Goal: Task Accomplishment & Management: Complete application form

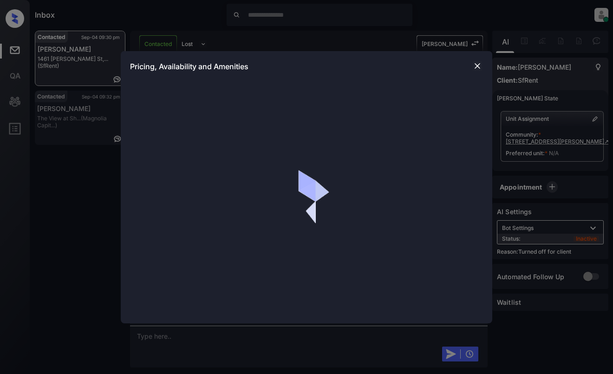
scroll to position [994, 0]
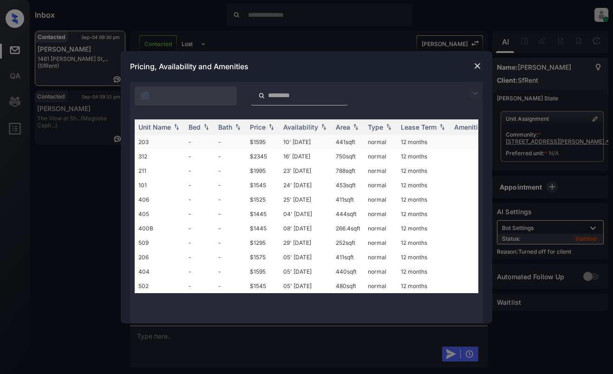
click at [229, 142] on td "-" at bounding box center [230, 142] width 32 height 14
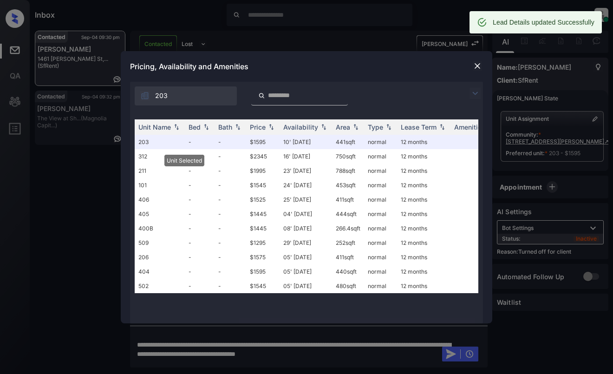
click at [477, 64] on img at bounding box center [476, 65] width 9 height 9
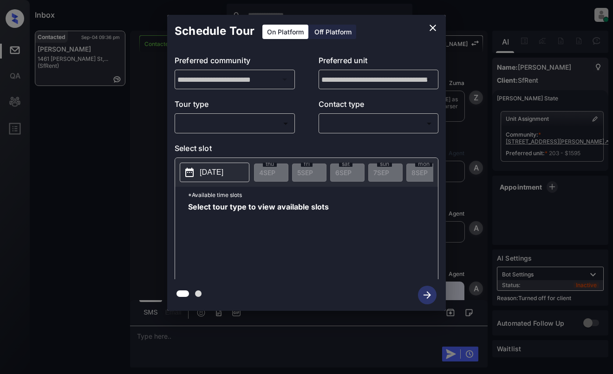
scroll to position [1411, 0]
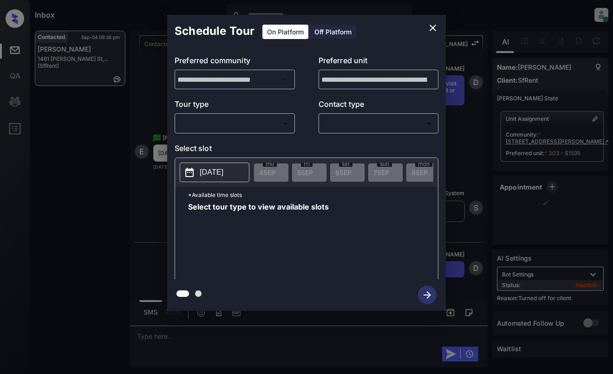
click at [323, 35] on div "Off Platform" at bounding box center [333, 32] width 46 height 14
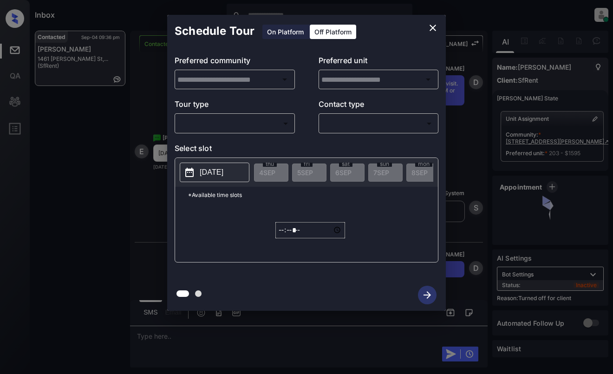
type input "**********"
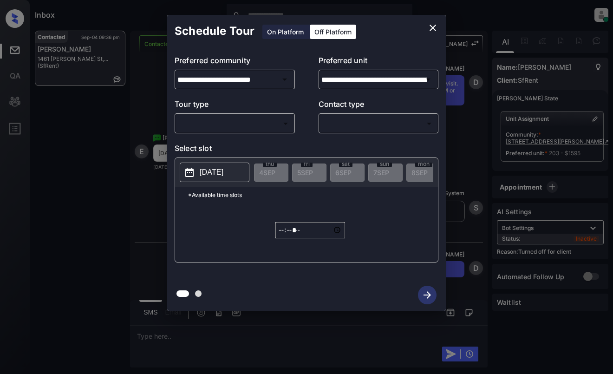
click at [270, 123] on body "Inbox Dominic Ceralde Online Set yourself offline Set yourself on break Profile…" at bounding box center [306, 187] width 613 height 374
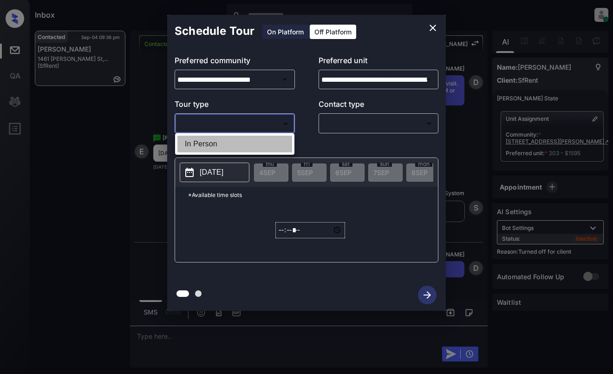
click at [266, 145] on li "In Person" at bounding box center [234, 144] width 115 height 17
type input "********"
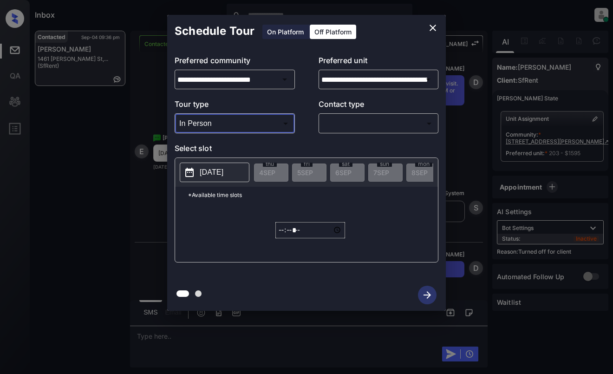
click at [363, 130] on body "Inbox Dominic Ceralde Online Set yourself offline Set yourself on break Profile…" at bounding box center [306, 187] width 613 height 374
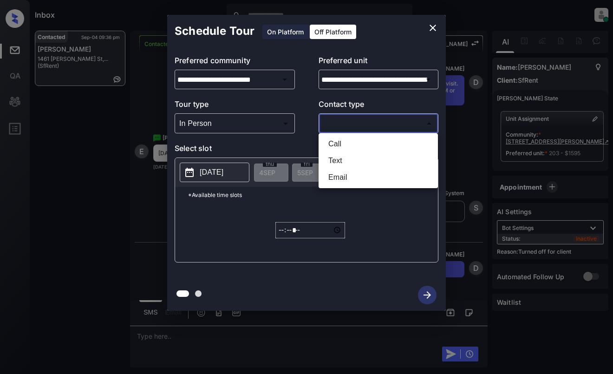
click at [360, 158] on li "Text" at bounding box center [378, 160] width 115 height 17
type input "****"
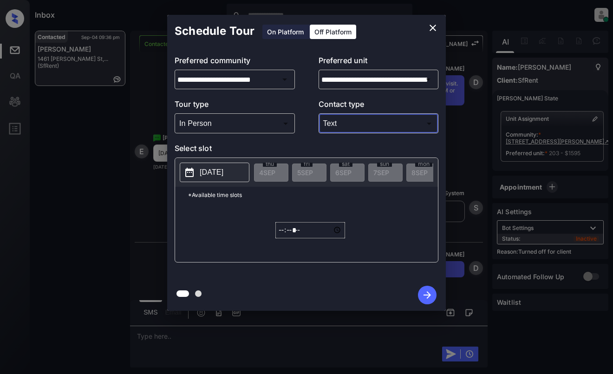
click at [204, 162] on div "2025-09-04 thu 4 SEP fri 5 SEP sat 6 SEP sun 7 SEP mon 8 SEP tue 9 SEP wed 10 S…" at bounding box center [306, 172] width 263 height 29
click at [208, 173] on p "2025-09-04" at bounding box center [212, 172] width 24 height 11
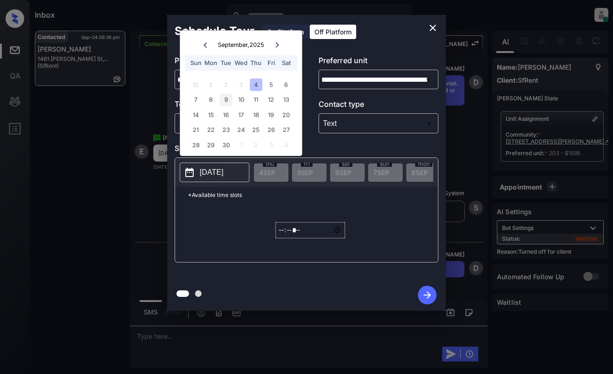
click at [226, 96] on div "9" at bounding box center [226, 99] width 13 height 13
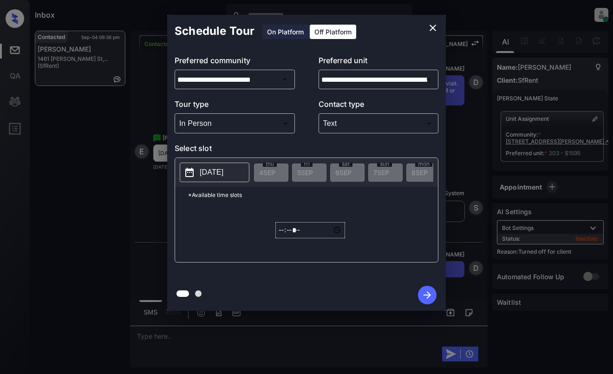
click at [252, 203] on p "*Available time slots" at bounding box center [313, 195] width 250 height 16
click at [282, 236] on input "*****" at bounding box center [310, 230] width 70 height 16
type input "*****"
click at [425, 289] on icon "button" at bounding box center [427, 294] width 19 height 19
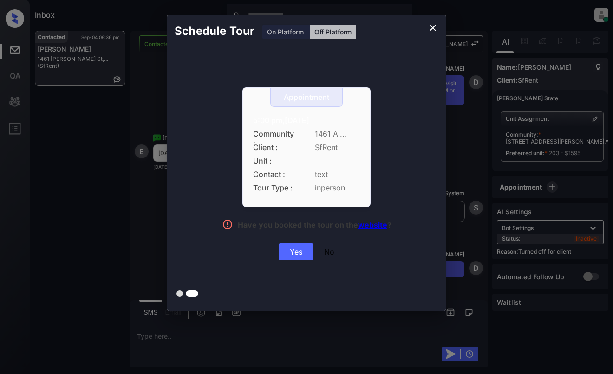
click at [298, 251] on div "Yes" at bounding box center [295, 251] width 35 height 17
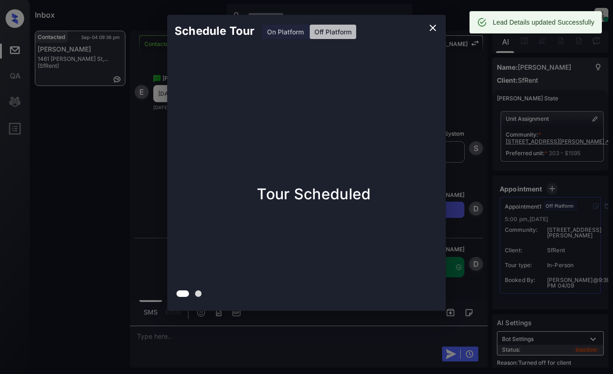
scroll to position [1471, 0]
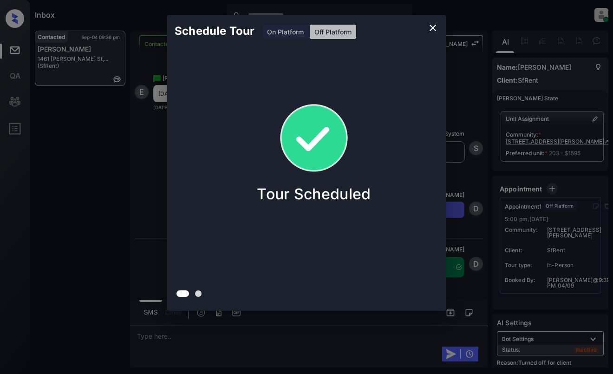
click at [534, 87] on div "Schedule Tour On Platform Off Platform Tour Scheduled" at bounding box center [306, 162] width 613 height 325
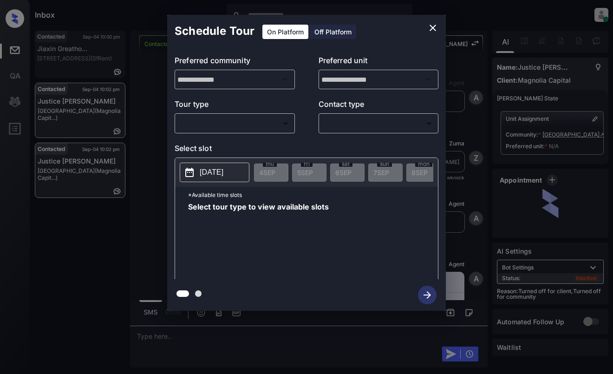
scroll to position [1852, 0]
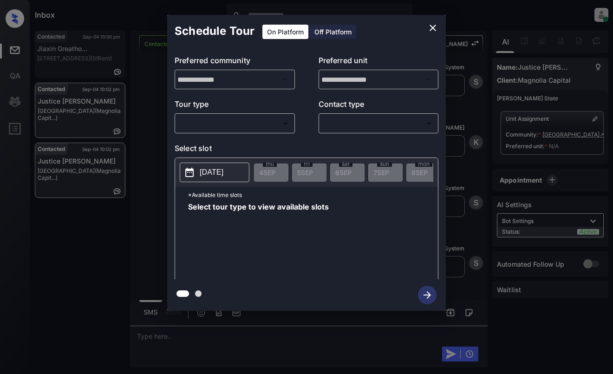
click at [245, 123] on body "Inbox Dominic Ceralde Online Set yourself offline Set yourself on break Profile…" at bounding box center [306, 187] width 613 height 374
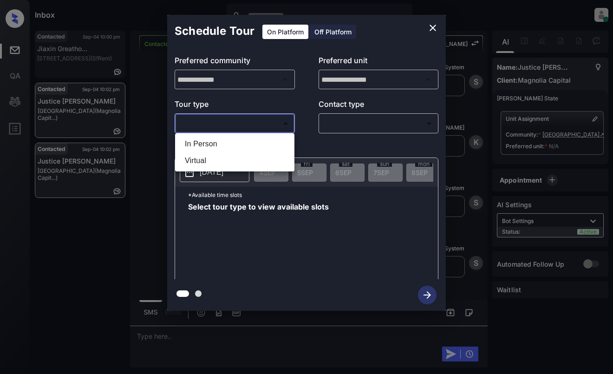
click at [438, 30] on div at bounding box center [306, 187] width 613 height 374
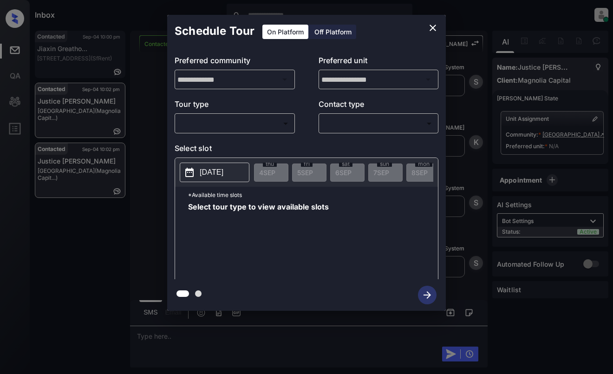
click at [432, 27] on icon "close" at bounding box center [432, 28] width 6 height 6
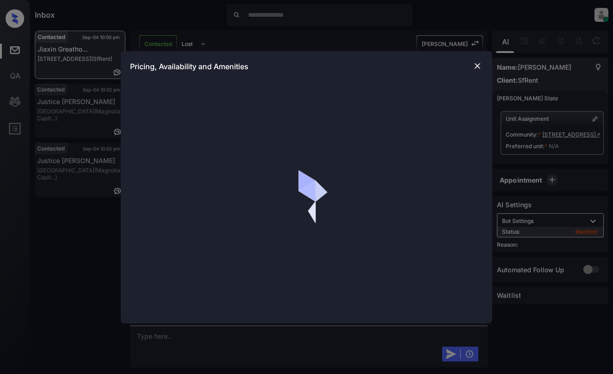
scroll to position [938, 0]
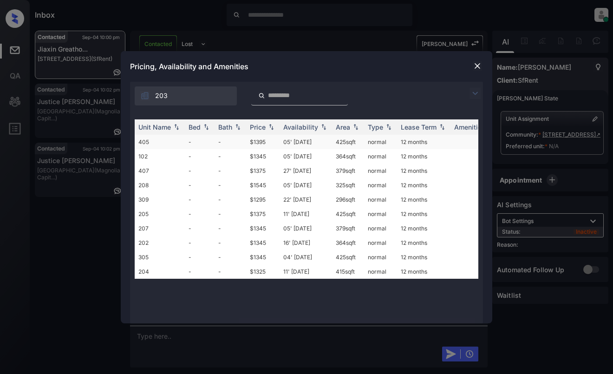
click at [284, 142] on td "05' [DATE]" at bounding box center [305, 142] width 52 height 14
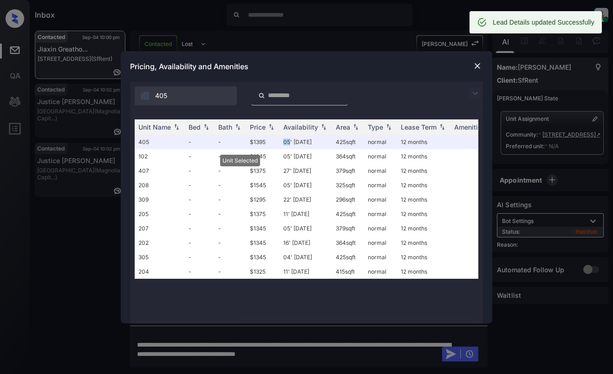
click at [474, 64] on img at bounding box center [476, 65] width 9 height 9
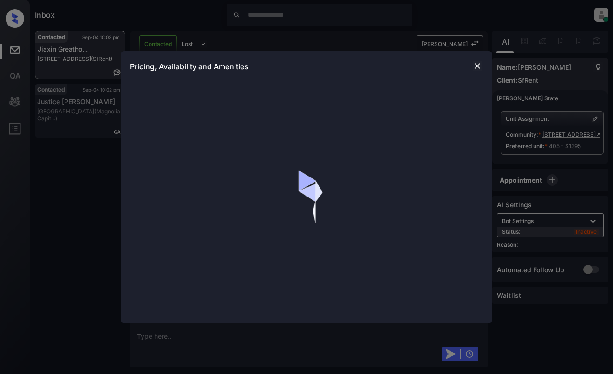
scroll to position [1068, 0]
click at [475, 68] on img at bounding box center [476, 65] width 9 height 9
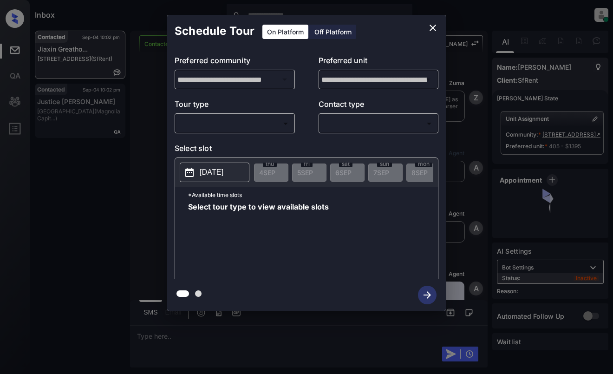
scroll to position [1068, 0]
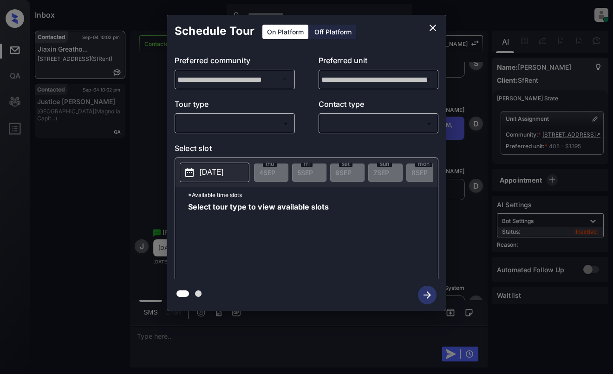
click at [337, 31] on div "Off Platform" at bounding box center [333, 32] width 46 height 14
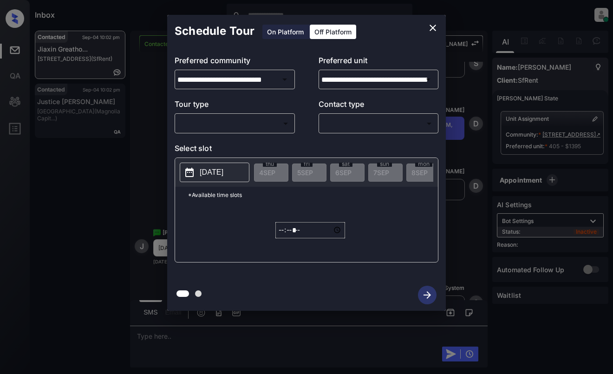
click at [267, 128] on body "Inbox [PERSON_NAME] Online Set yourself offline Set yourself on break Profile S…" at bounding box center [306, 187] width 613 height 374
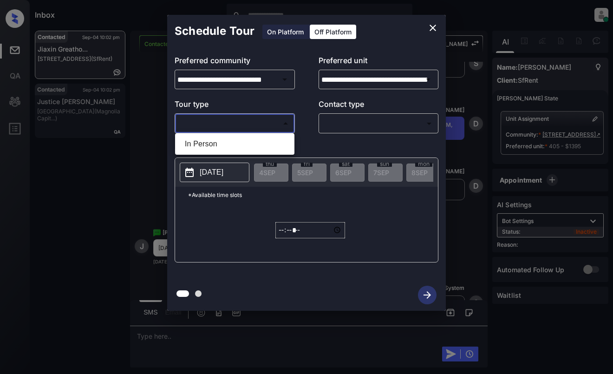
drag, startPoint x: 265, startPoint y: 146, endPoint x: 283, endPoint y: 143, distance: 18.7
click at [265, 146] on li "In Person" at bounding box center [234, 144] width 115 height 17
type input "********"
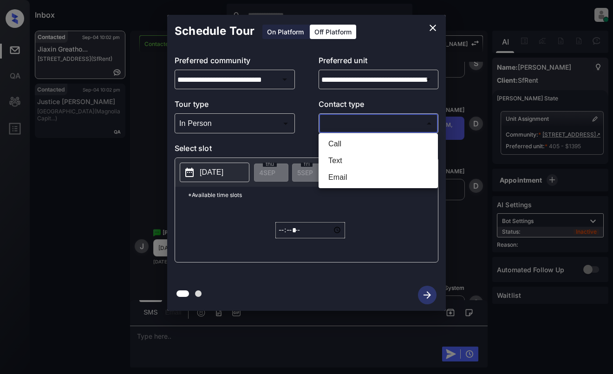
click at [344, 128] on body "Inbox Dominic Ceralde Online Set yourself offline Set yourself on break Profile…" at bounding box center [306, 187] width 613 height 374
click at [343, 155] on li "Text" at bounding box center [378, 160] width 115 height 17
type input "****"
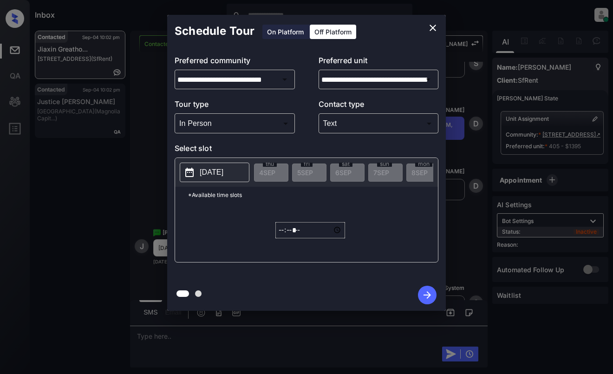
click at [212, 173] on p "2025-09-04" at bounding box center [212, 172] width 24 height 11
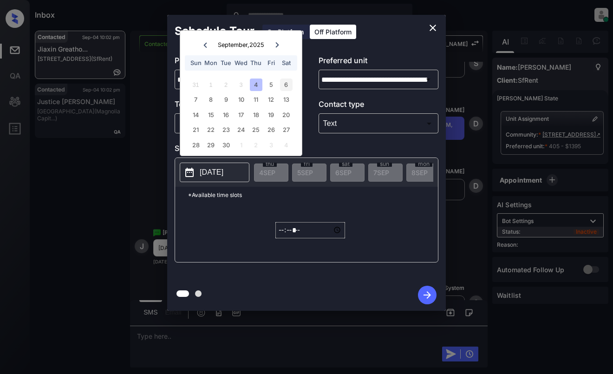
click at [286, 83] on div "6" at bounding box center [286, 84] width 13 height 13
click at [283, 237] on input "*****" at bounding box center [310, 230] width 70 height 16
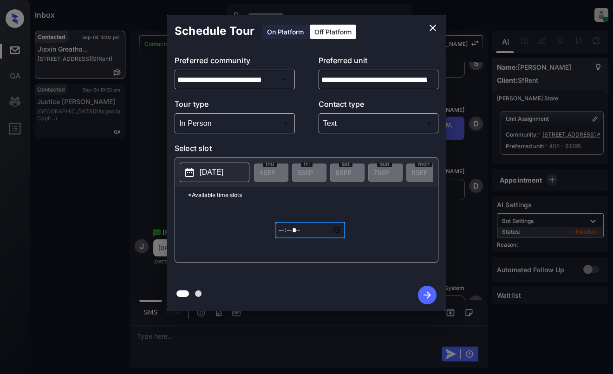
type input "*****"
click at [423, 282] on div at bounding box center [306, 295] width 278 height 32
click at [425, 291] on icon "button" at bounding box center [427, 294] width 19 height 19
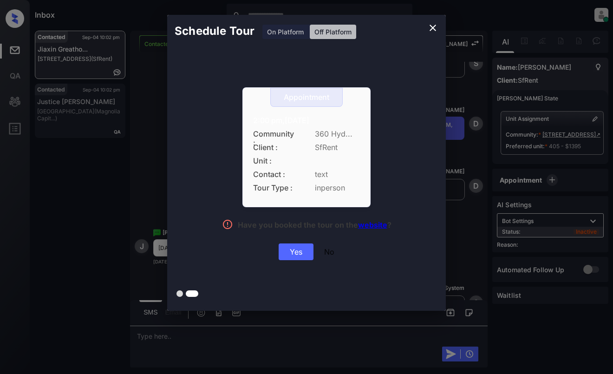
click at [284, 250] on div "Yes" at bounding box center [295, 251] width 35 height 17
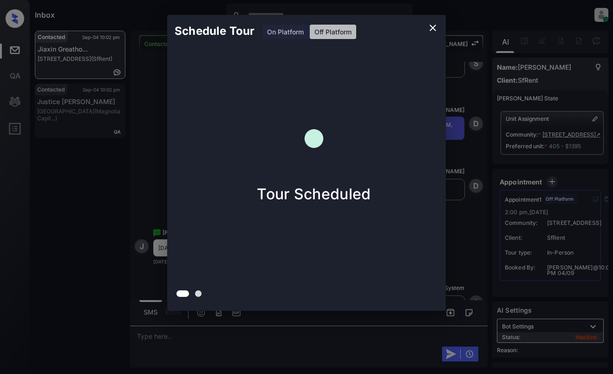
click at [485, 211] on div "Schedule Tour On Platform Off Platform Tour Scheduled" at bounding box center [306, 162] width 613 height 325
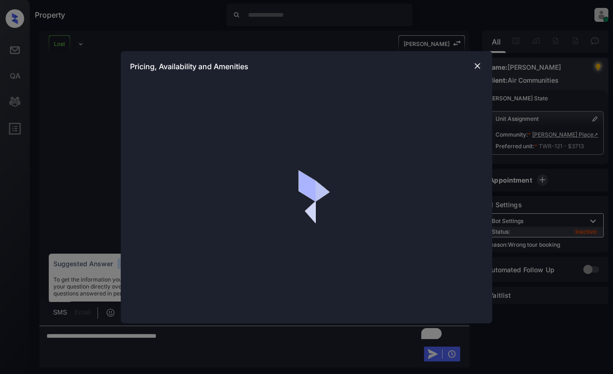
scroll to position [31671, 0]
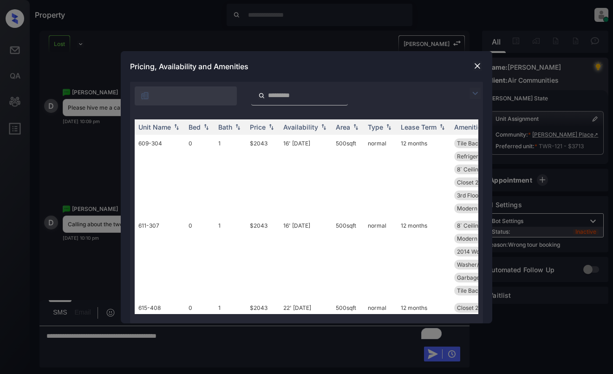
click at [474, 94] on img at bounding box center [474, 93] width 11 height 11
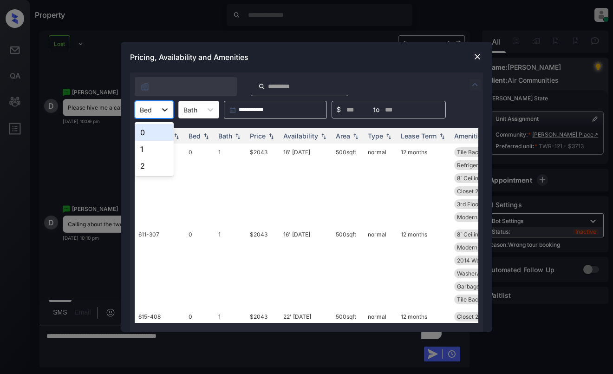
click at [158, 109] on div at bounding box center [164, 109] width 17 height 17
click at [148, 167] on div "2" at bounding box center [154, 165] width 39 height 17
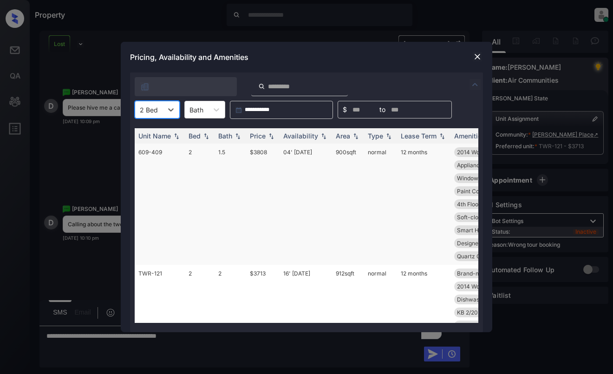
click at [262, 135] on div "Price" at bounding box center [258, 136] width 16 height 8
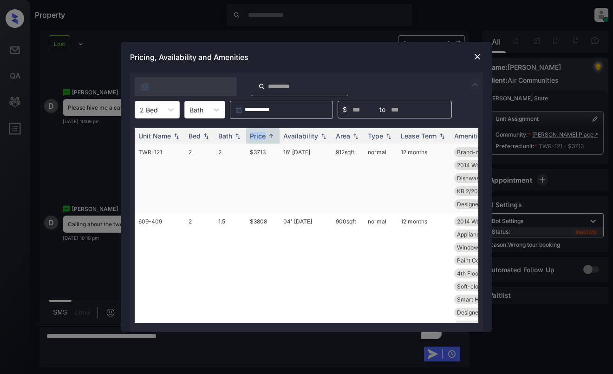
click at [266, 175] on td "$3713" at bounding box center [262, 177] width 33 height 69
click at [473, 55] on img at bounding box center [476, 56] width 9 height 9
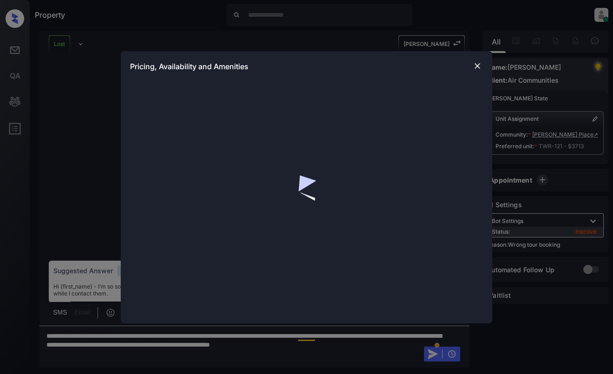
scroll to position [31671, 0]
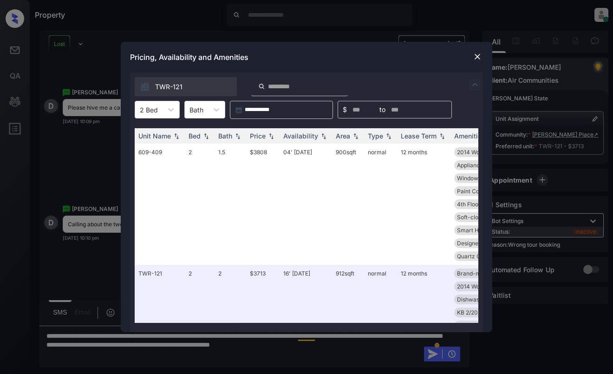
click at [477, 55] on img at bounding box center [476, 56] width 9 height 9
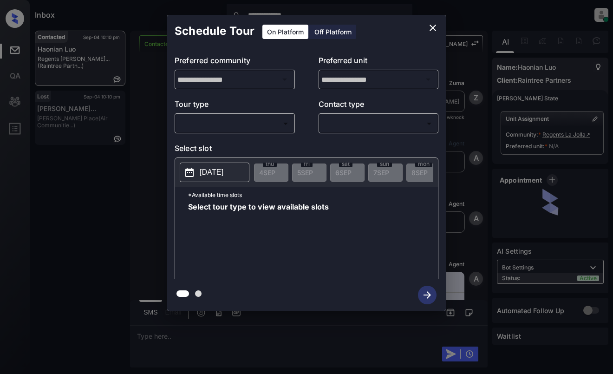
scroll to position [464, 0]
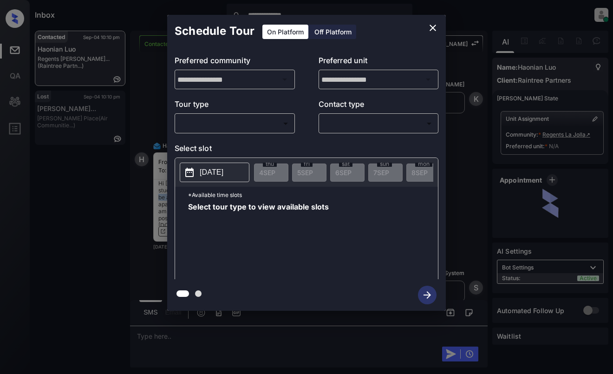
click at [272, 119] on body "**********" at bounding box center [306, 187] width 613 height 374
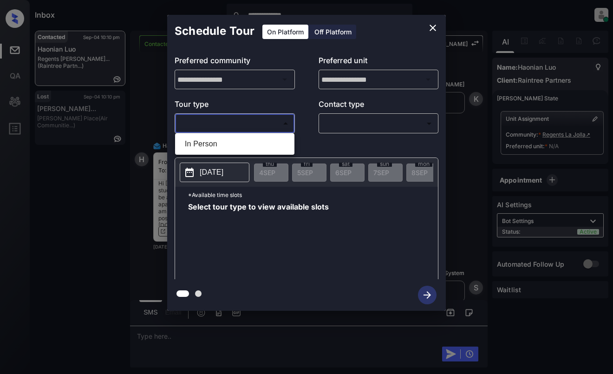
click at [435, 25] on div at bounding box center [306, 187] width 613 height 374
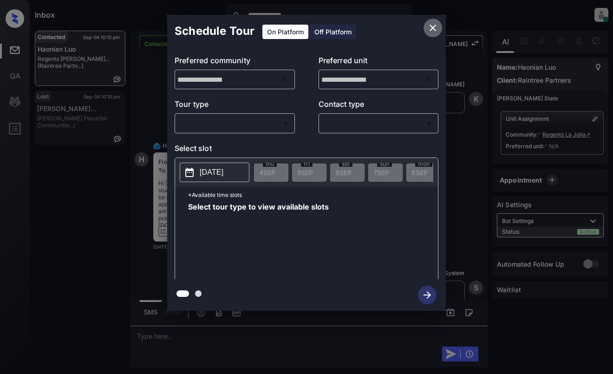
click at [432, 29] on icon "close" at bounding box center [432, 28] width 6 height 6
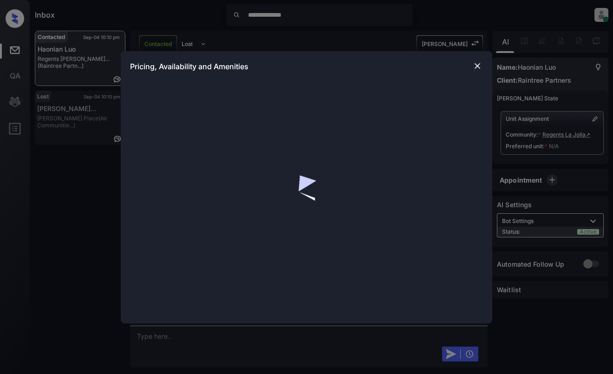
scroll to position [464, 0]
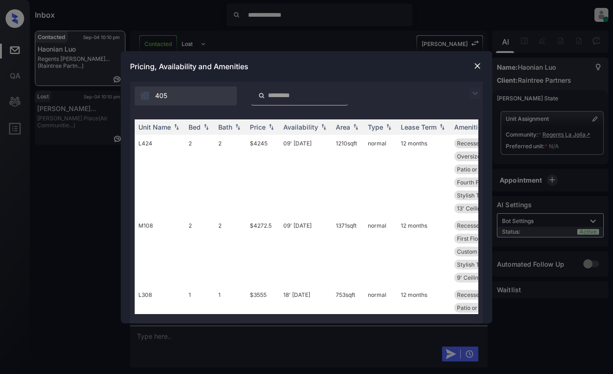
click at [475, 89] on img at bounding box center [474, 93] width 11 height 11
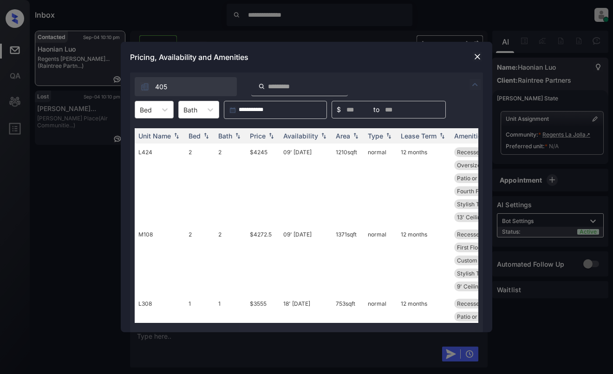
click at [155, 109] on div "Bed" at bounding box center [145, 109] width 21 height 13
click at [150, 149] on div "2" at bounding box center [154, 149] width 39 height 17
click at [265, 138] on div "Price" at bounding box center [258, 136] width 16 height 8
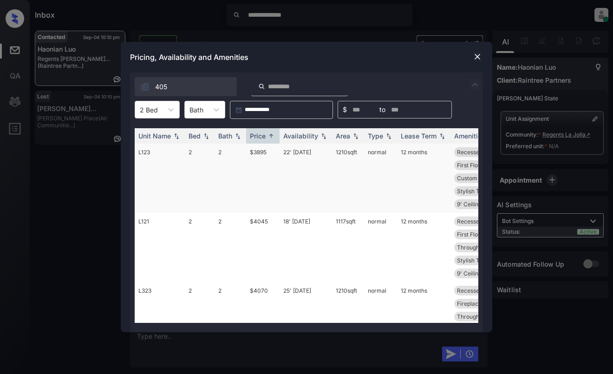
click at [262, 156] on td "$3895" at bounding box center [262, 177] width 33 height 69
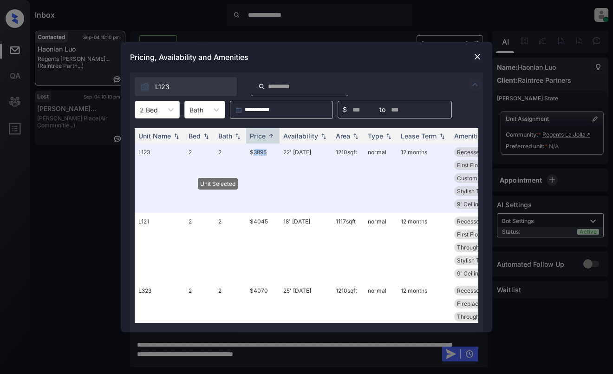
click at [481, 57] on img at bounding box center [476, 56] width 9 height 9
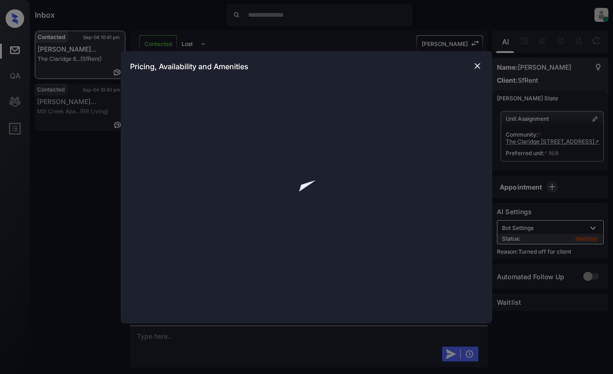
scroll to position [933, 0]
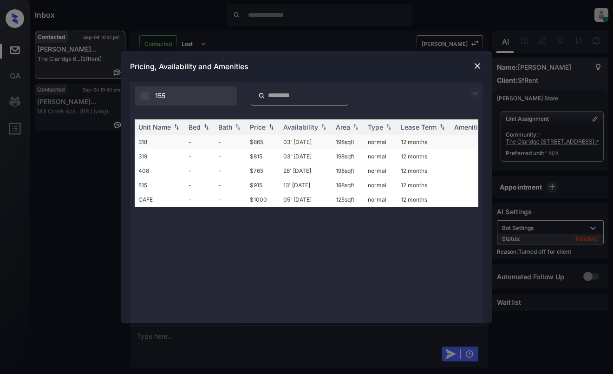
click at [327, 144] on td "03' [DATE]" at bounding box center [305, 142] width 52 height 14
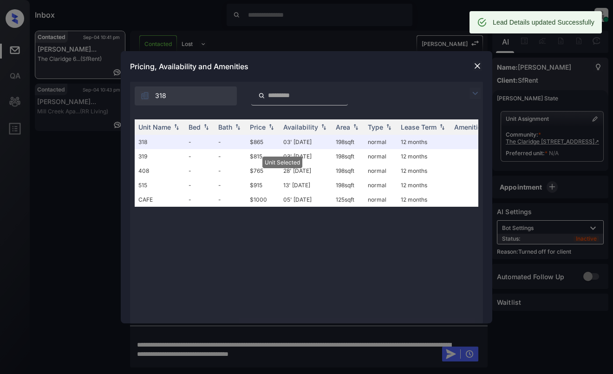
click at [477, 68] on img at bounding box center [476, 65] width 9 height 9
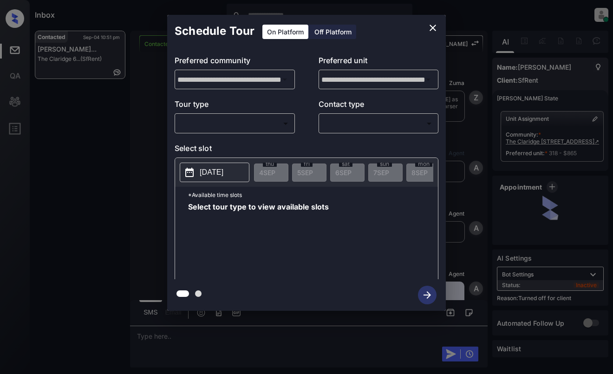
scroll to position [1558, 0]
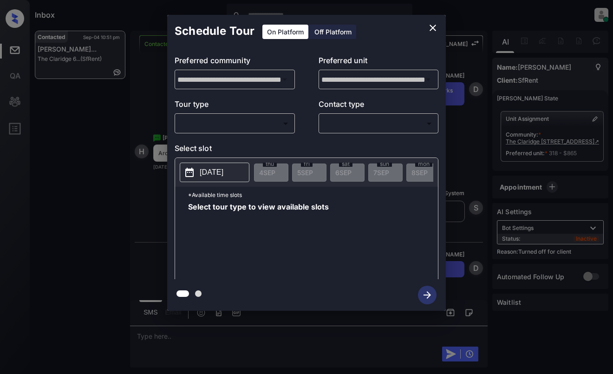
click at [334, 37] on div "Off Platform" at bounding box center [333, 32] width 46 height 14
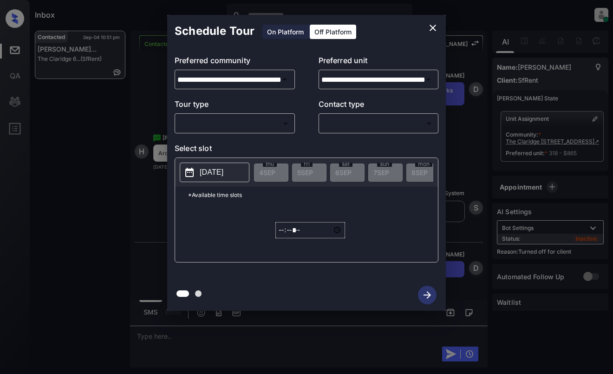
click at [250, 126] on body "Inbox Dominic Ceralde Online Set yourself offline Set yourself on break Profile…" at bounding box center [306, 187] width 613 height 374
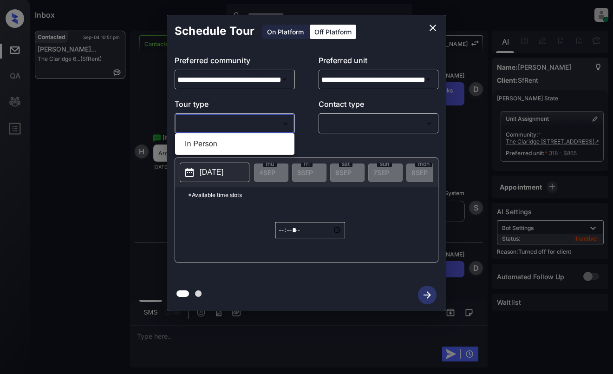
click at [247, 143] on li "In Person" at bounding box center [234, 144] width 115 height 17
type input "********"
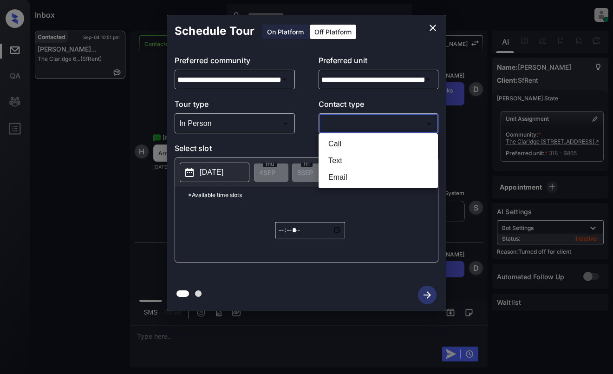
click at [350, 125] on body "Inbox Dominic Ceralde Online Set yourself offline Set yourself on break Profile…" at bounding box center [306, 187] width 613 height 374
click at [349, 160] on li "Text" at bounding box center [378, 160] width 115 height 17
type input "****"
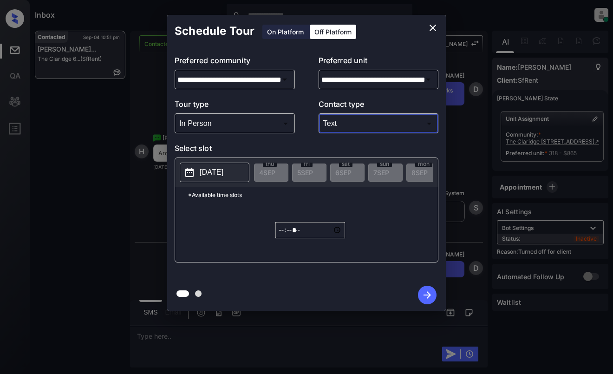
click at [212, 172] on p "2025-09-04" at bounding box center [212, 172] width 24 height 11
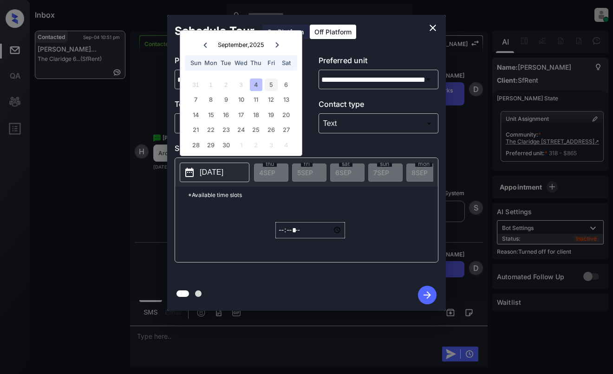
click at [272, 90] on div "5" at bounding box center [271, 84] width 13 height 13
click at [281, 235] on input "*****" at bounding box center [310, 230] width 70 height 16
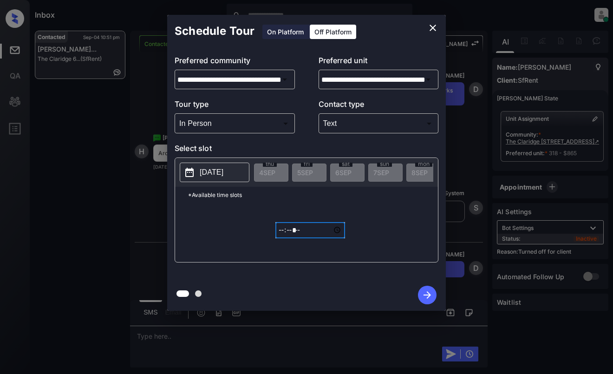
type input "*****"
click at [426, 291] on icon "button" at bounding box center [427, 294] width 19 height 19
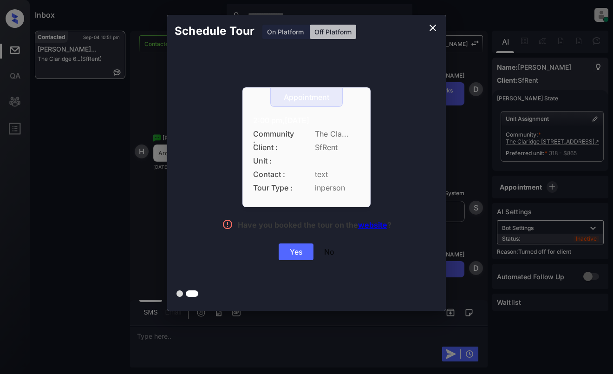
click at [297, 254] on div "Yes" at bounding box center [295, 251] width 35 height 17
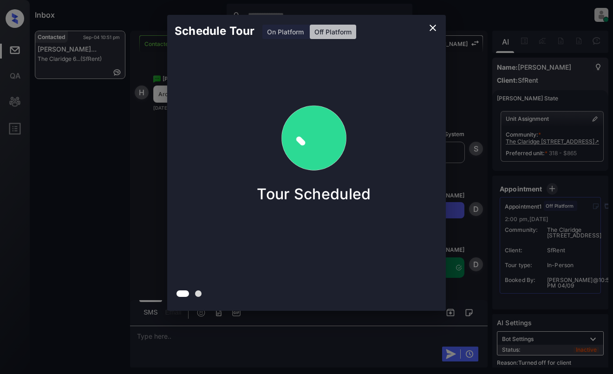
scroll to position [1617, 0]
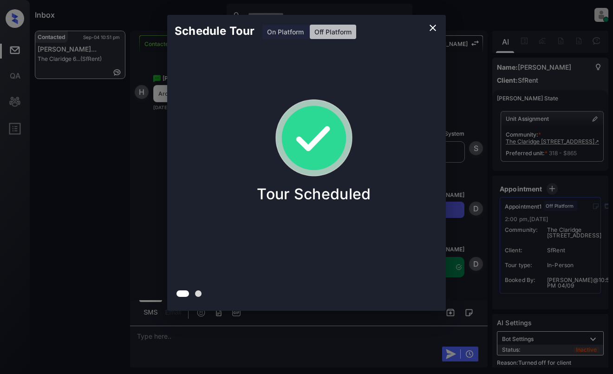
click at [129, 154] on div "Schedule Tour On Platform Off Platform Tour Scheduled" at bounding box center [306, 162] width 613 height 325
